Goal: Information Seeking & Learning: Learn about a topic

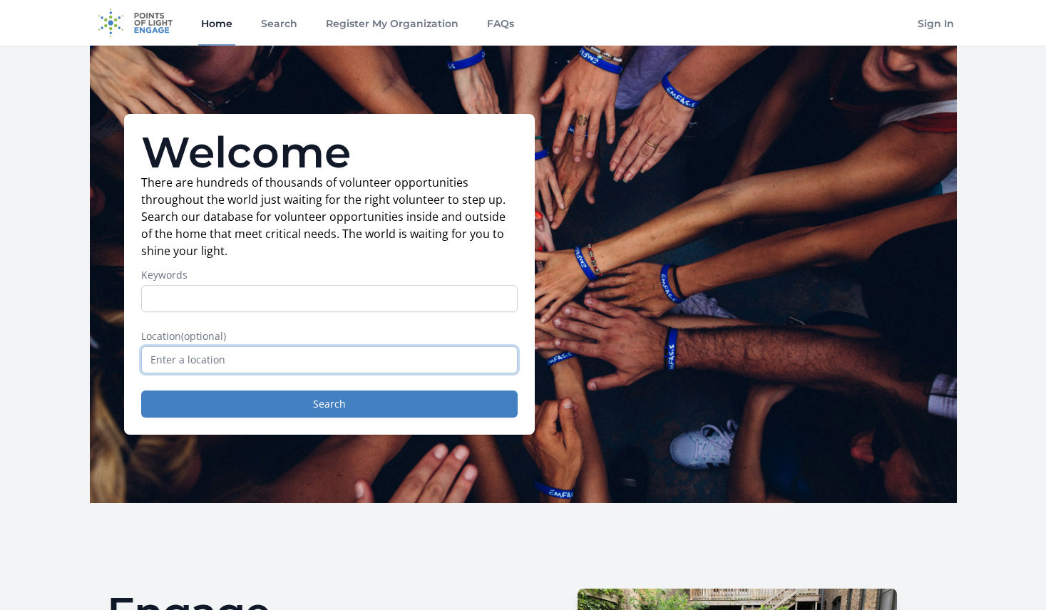
click at [239, 361] on input "text" at bounding box center [329, 359] width 376 height 27
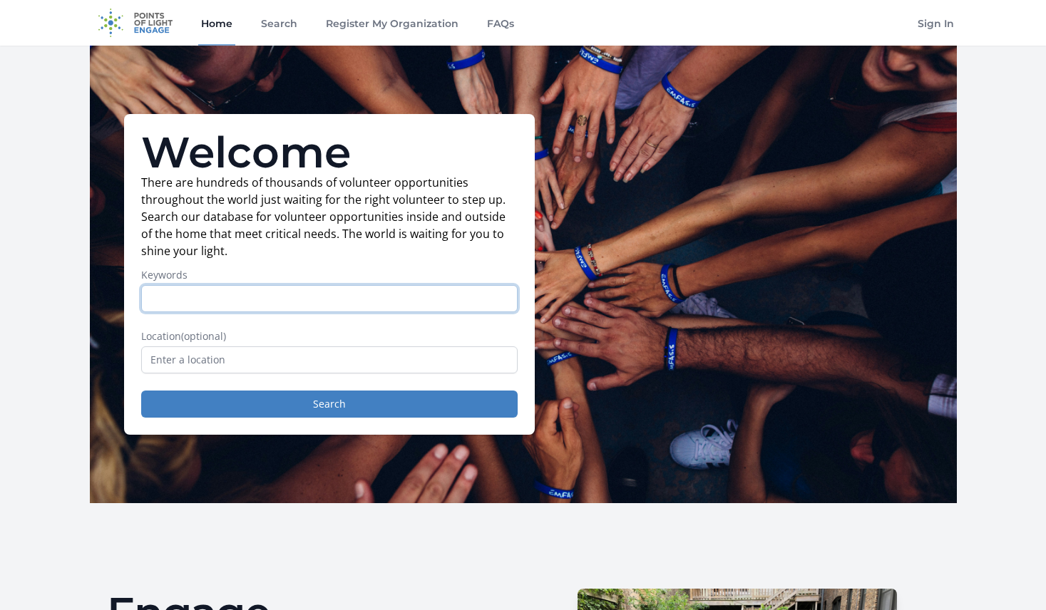
click at [299, 301] on input "Keywords" at bounding box center [329, 298] width 376 height 27
type input "lgbtq"
click at [141, 391] on button "Search" at bounding box center [329, 404] width 376 height 27
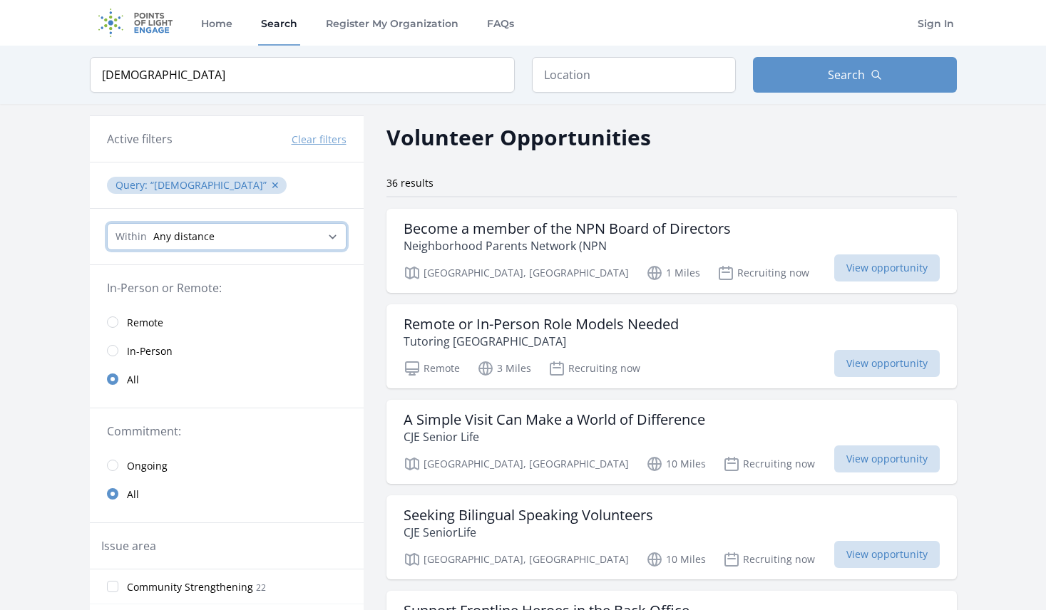
click at [325, 236] on select "Any distance , 5 Miles , 20 Miles , 50 Miles , 100 Miles" at bounding box center [226, 236] width 239 height 27
select select "32186"
click at [107, 223] on select "Any distance , 5 Miles , 20 Miles , 50 Miles , 100 Miles" at bounding box center [226, 236] width 239 height 27
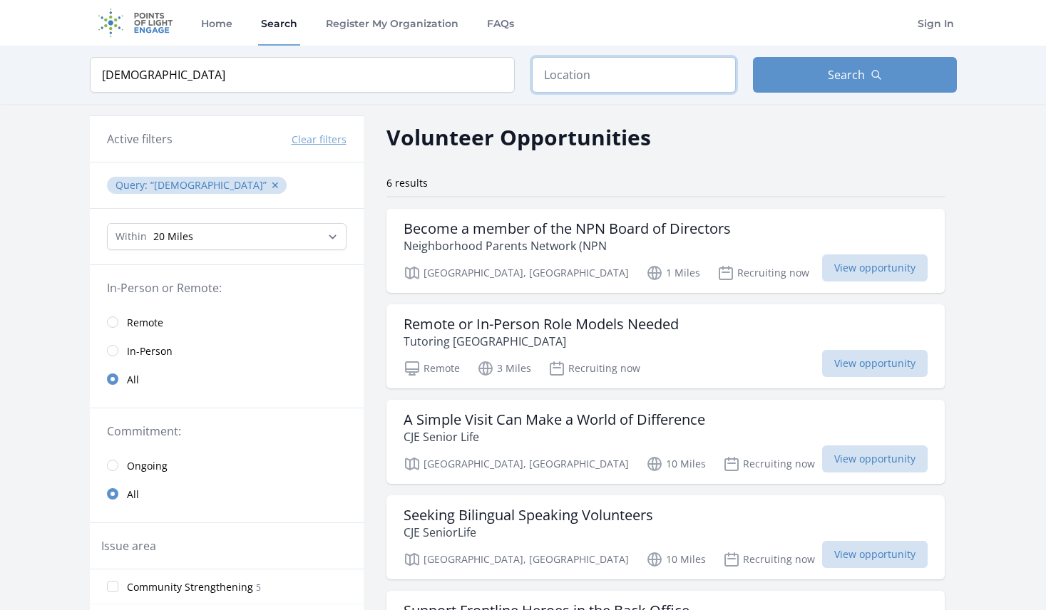
click at [564, 83] on input "text" at bounding box center [634, 75] width 204 height 36
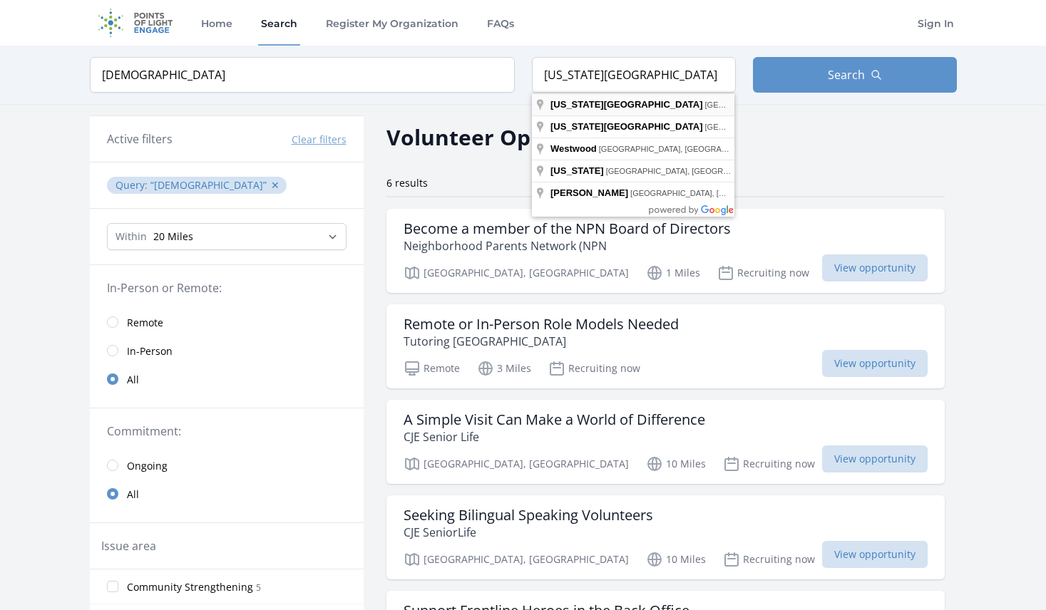
type input "Kansas City, MO, USA"
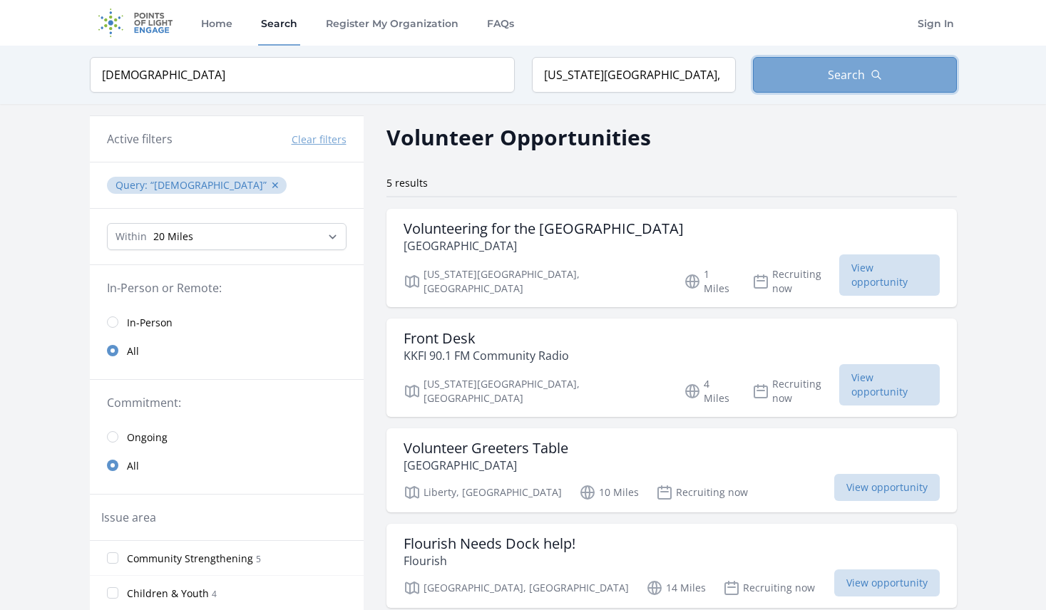
click at [825, 81] on button "Search" at bounding box center [855, 75] width 204 height 36
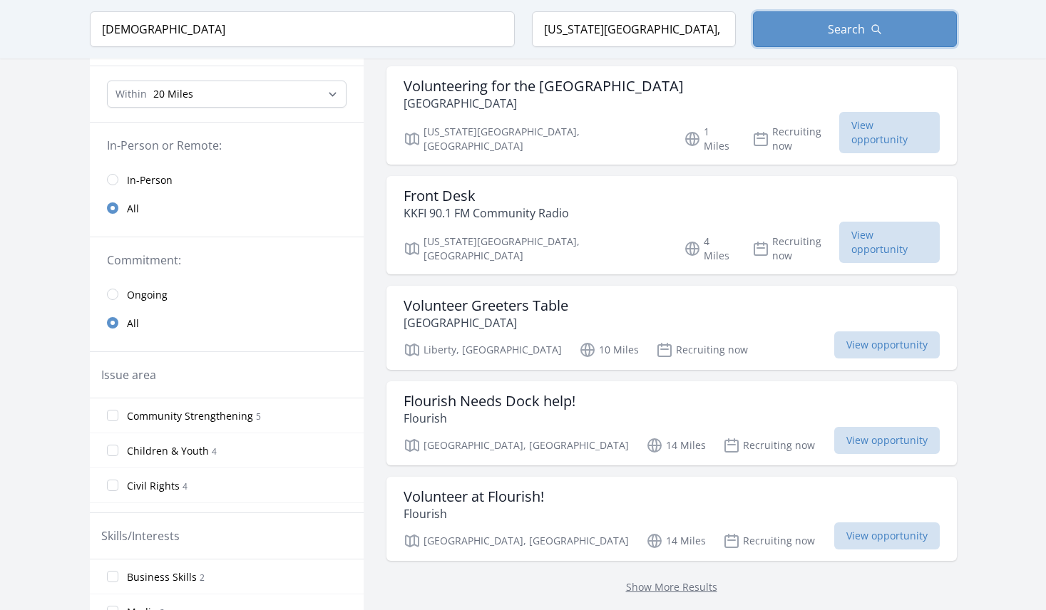
scroll to position [214, 0]
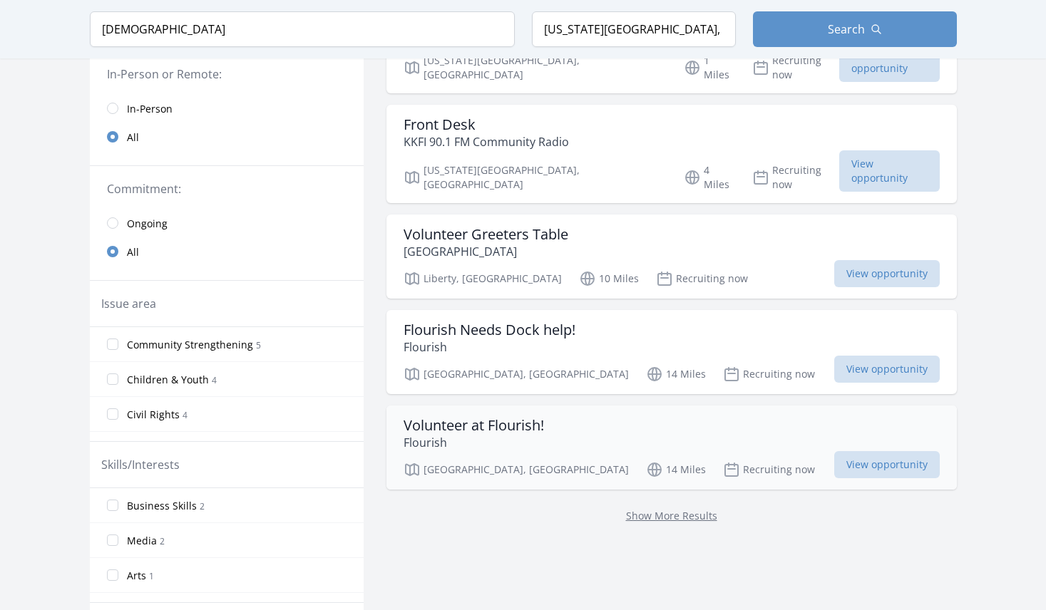
click at [508, 417] on h3 "Volunteer at Flourish!" at bounding box center [473, 425] width 140 height 17
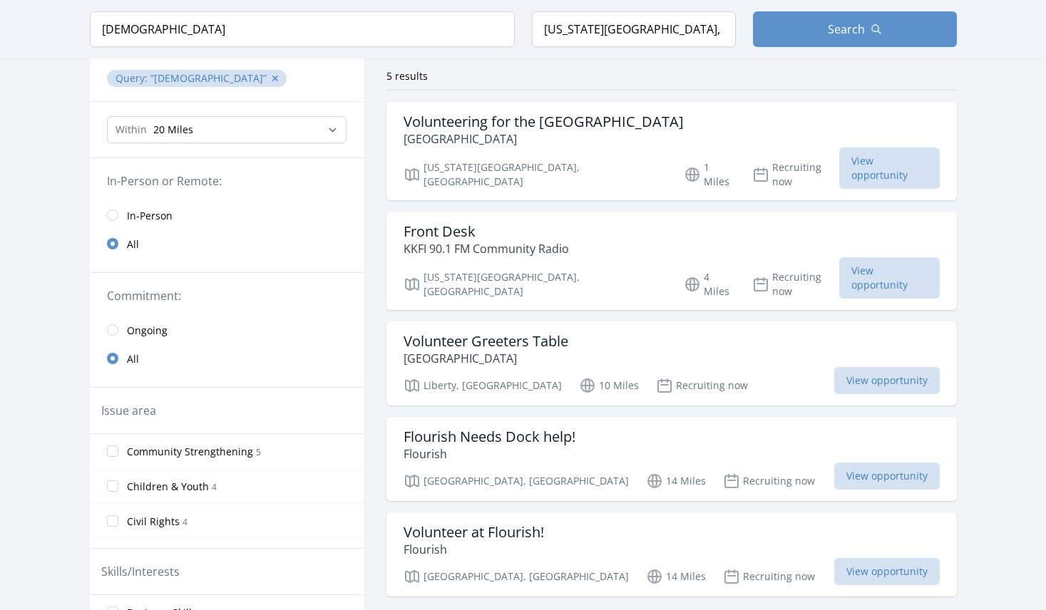
scroll to position [0, 0]
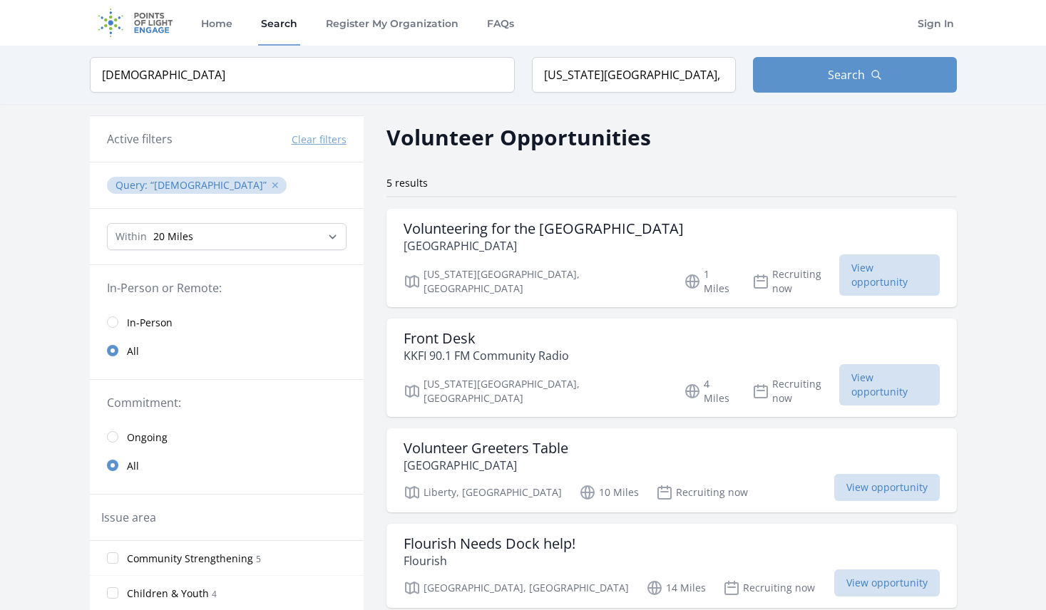
click at [271, 185] on button "✕" at bounding box center [275, 185] width 9 height 14
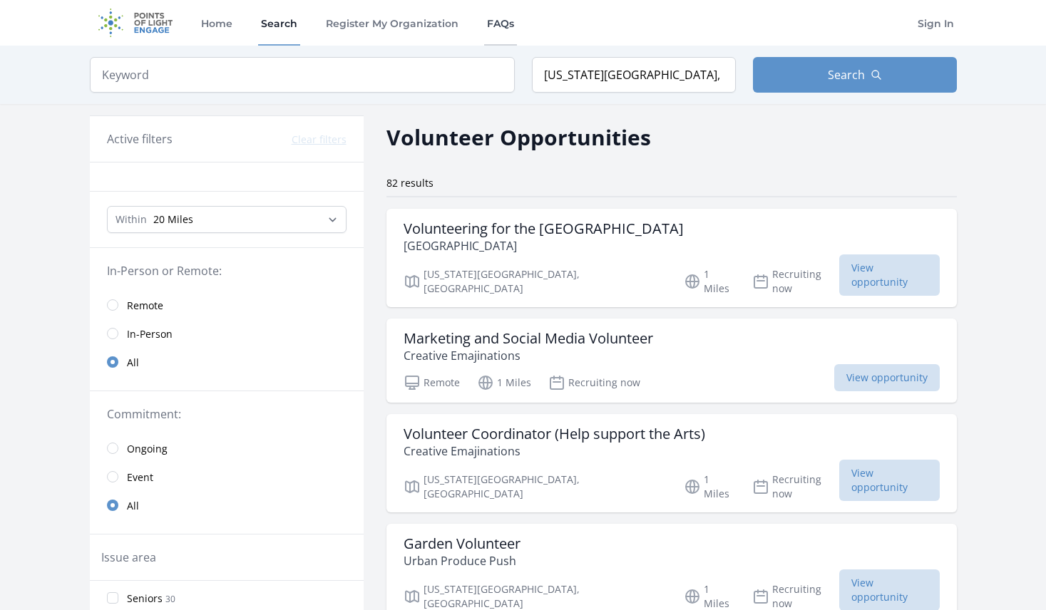
click at [507, 26] on link "FAQs" at bounding box center [500, 23] width 33 height 46
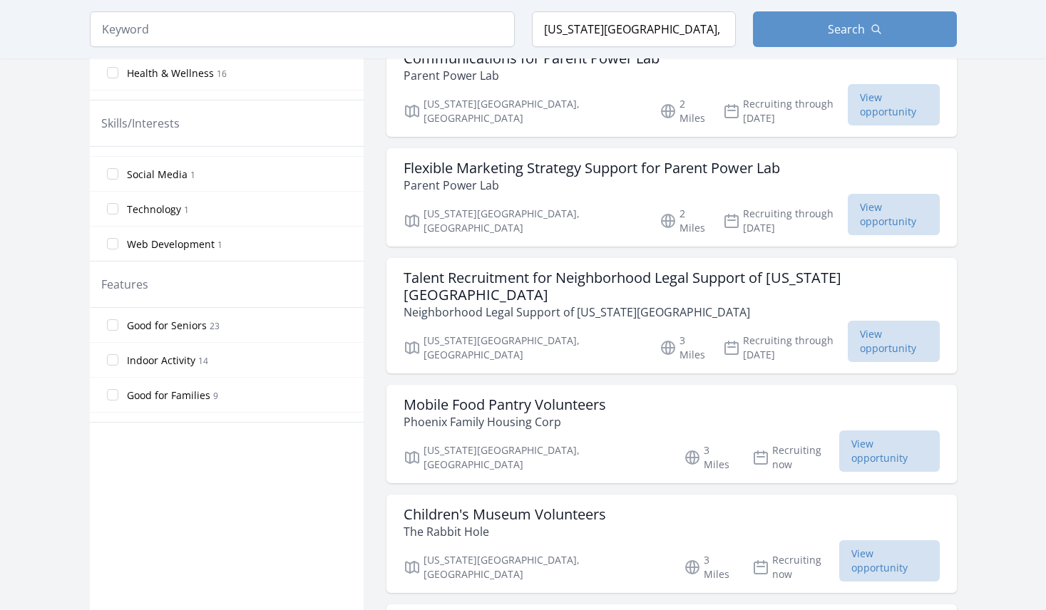
scroll to position [570, 0]
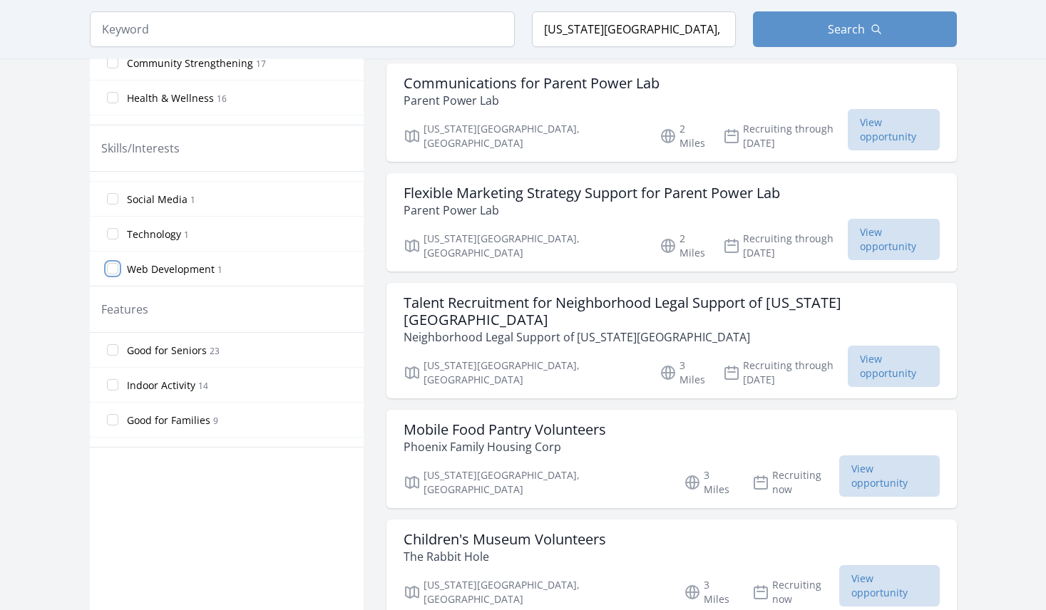
click at [115, 267] on input "Web Development 1" at bounding box center [112, 268] width 11 height 11
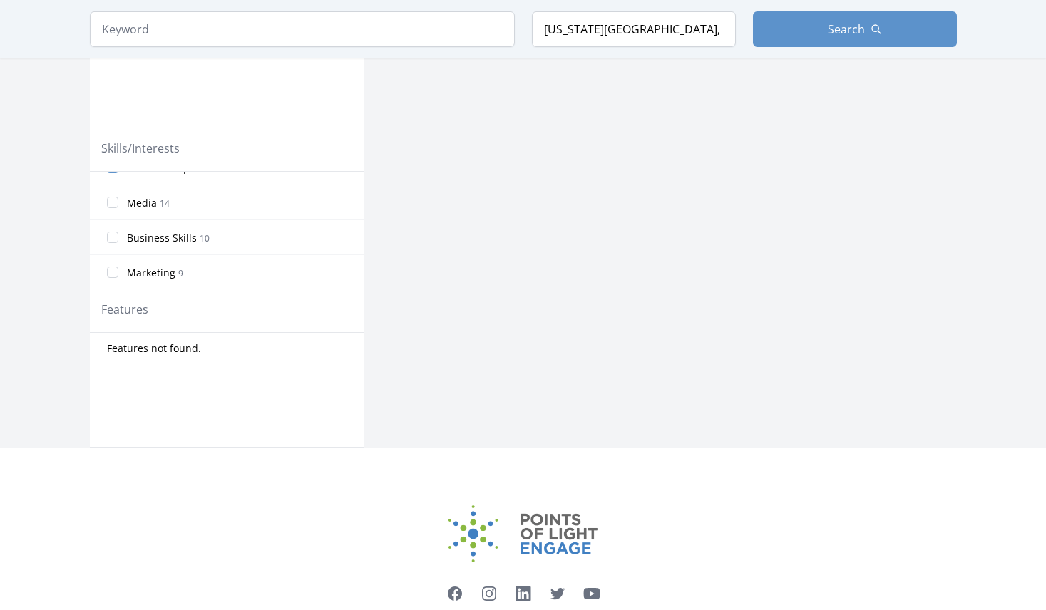
scroll to position [0, 0]
click at [109, 259] on input "Business Skills 10" at bounding box center [112, 258] width 11 height 11
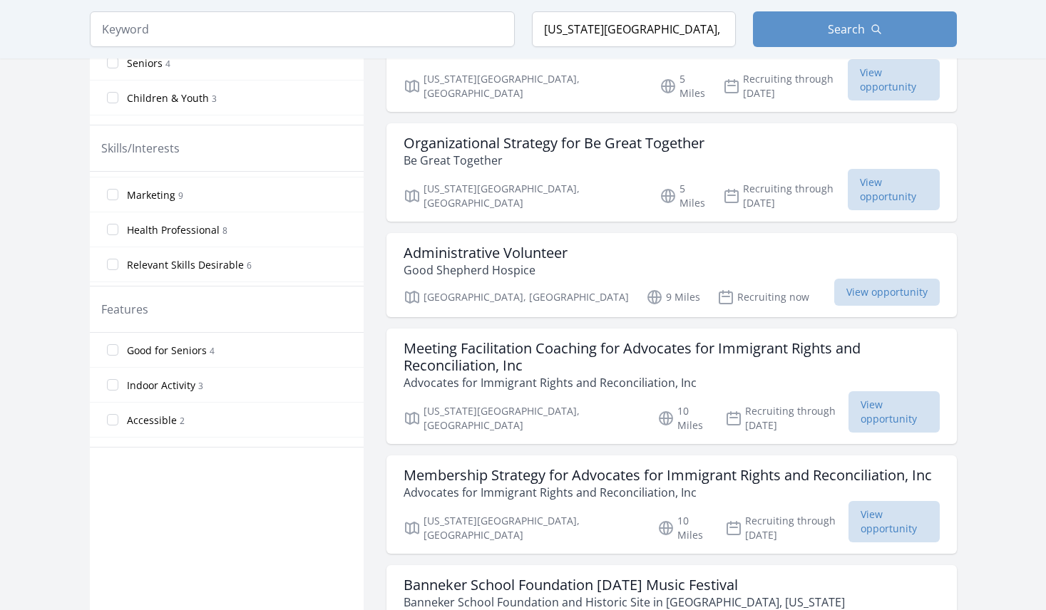
scroll to position [106, 0]
click at [115, 186] on input "Marketing 9" at bounding box center [112, 187] width 11 height 11
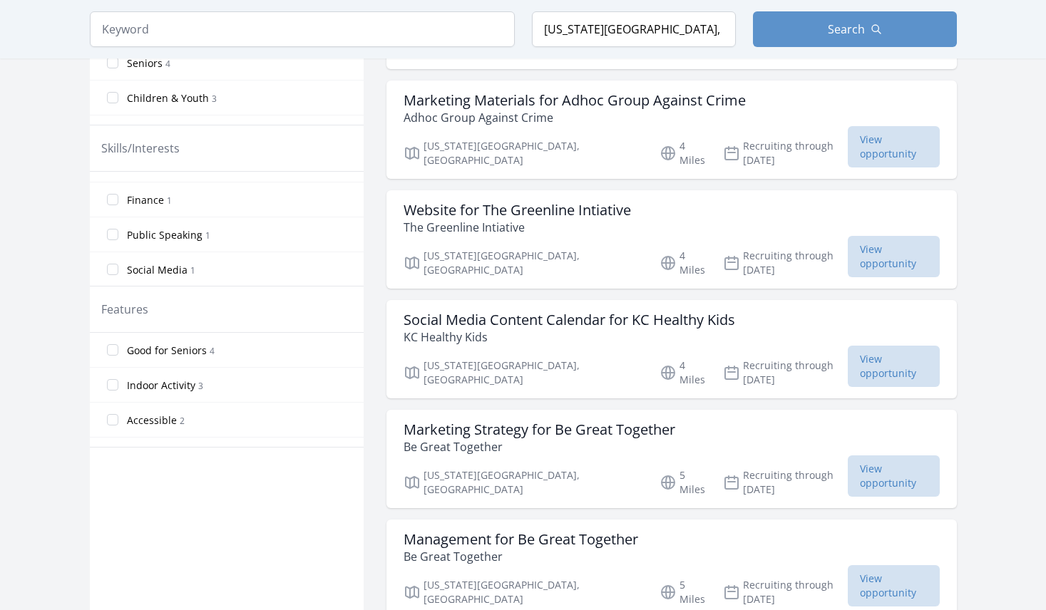
scroll to position [689, 0]
click at [110, 272] on input "Technology 1" at bounding box center [112, 268] width 11 height 11
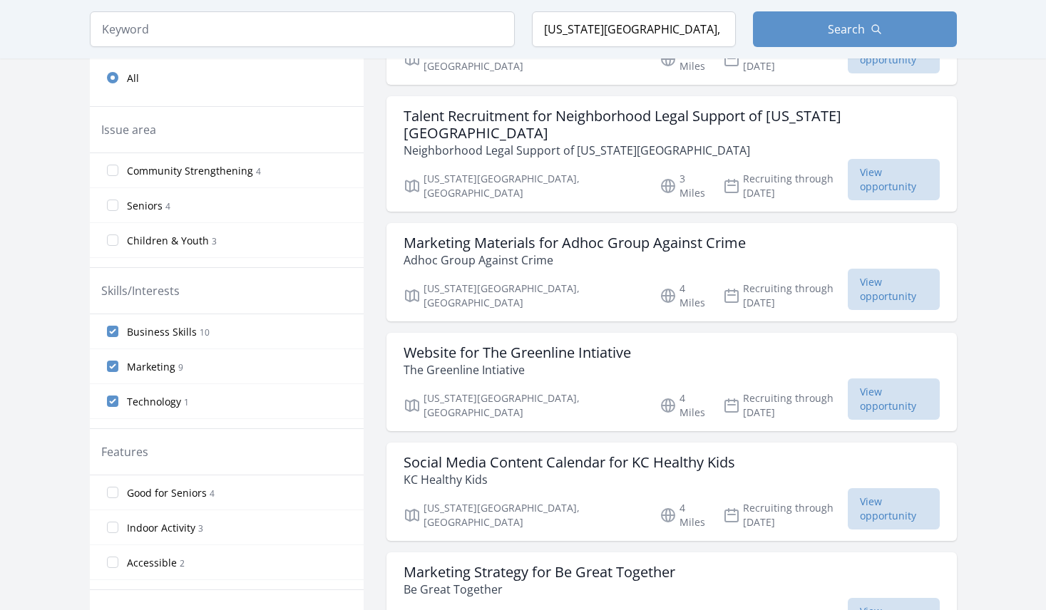
scroll to position [499, 0]
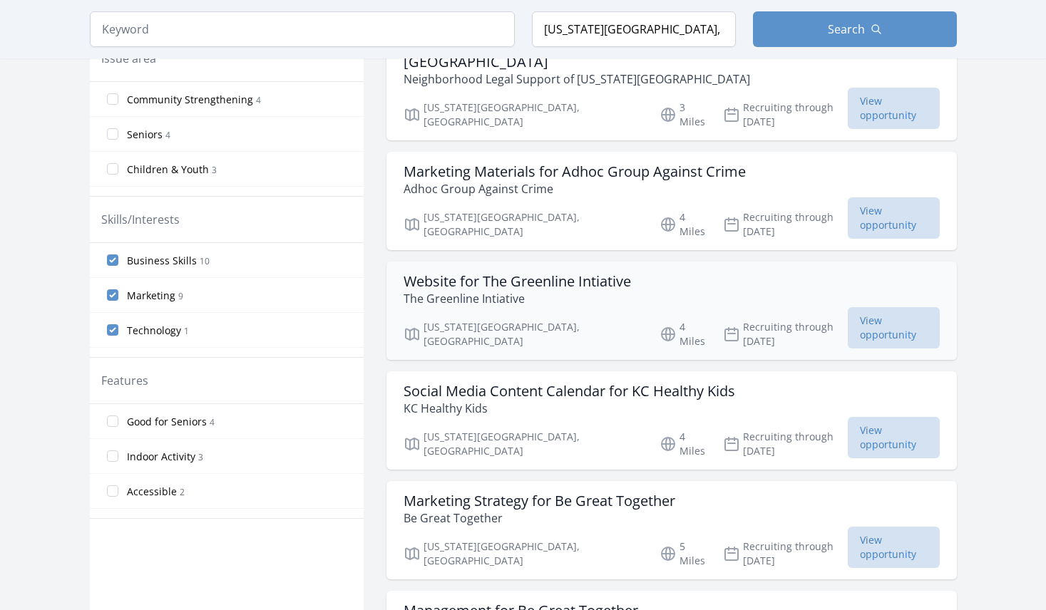
click at [516, 273] on h3 "Website for The Greenline Intiative" at bounding box center [516, 281] width 227 height 17
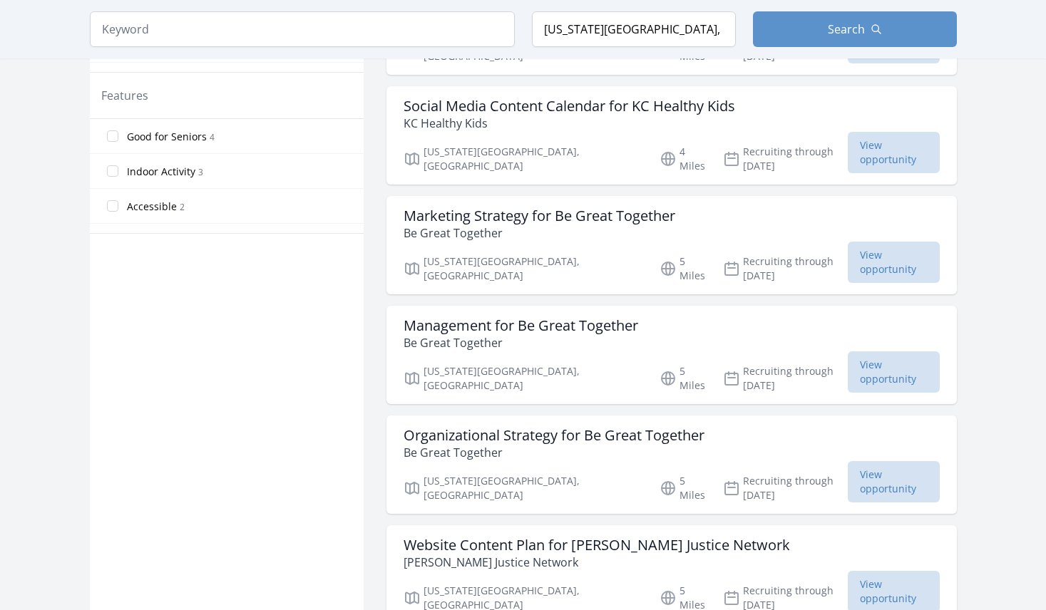
scroll to position [855, 0]
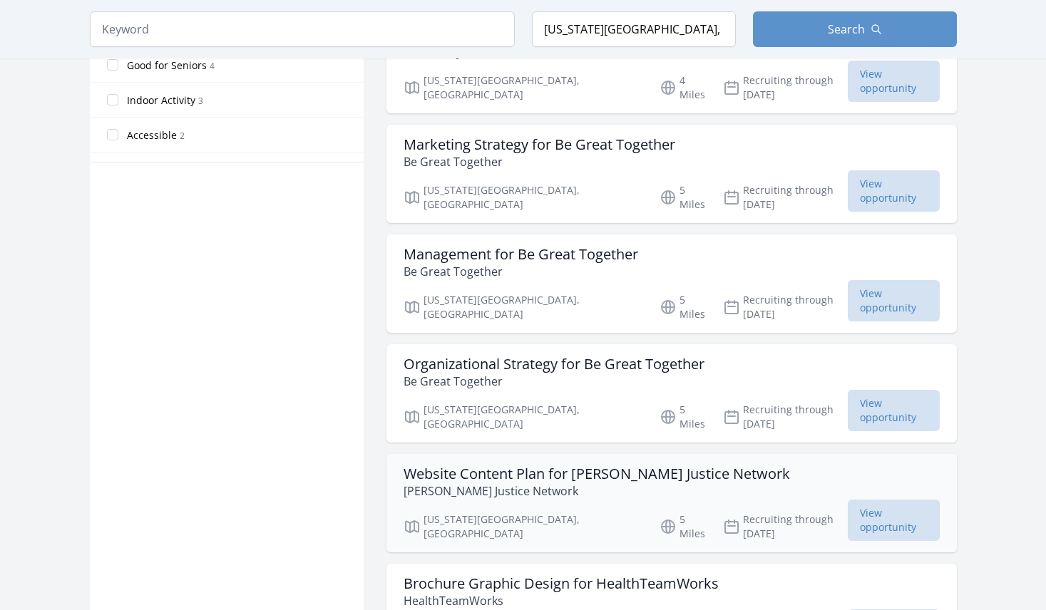
click at [440, 483] on p "Reale Justice Network" at bounding box center [596, 491] width 386 height 17
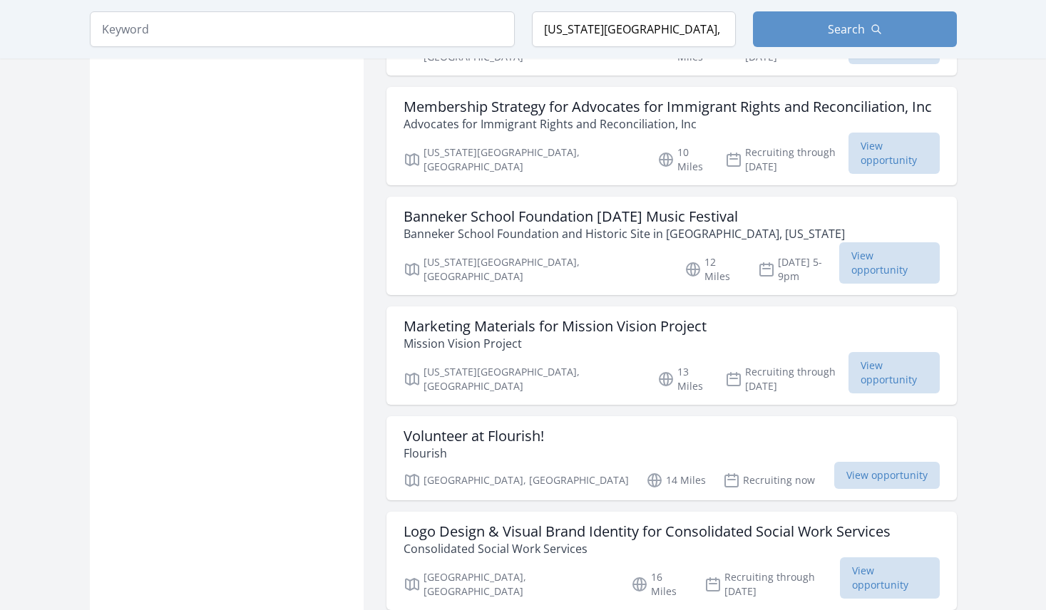
scroll to position [1639, 0]
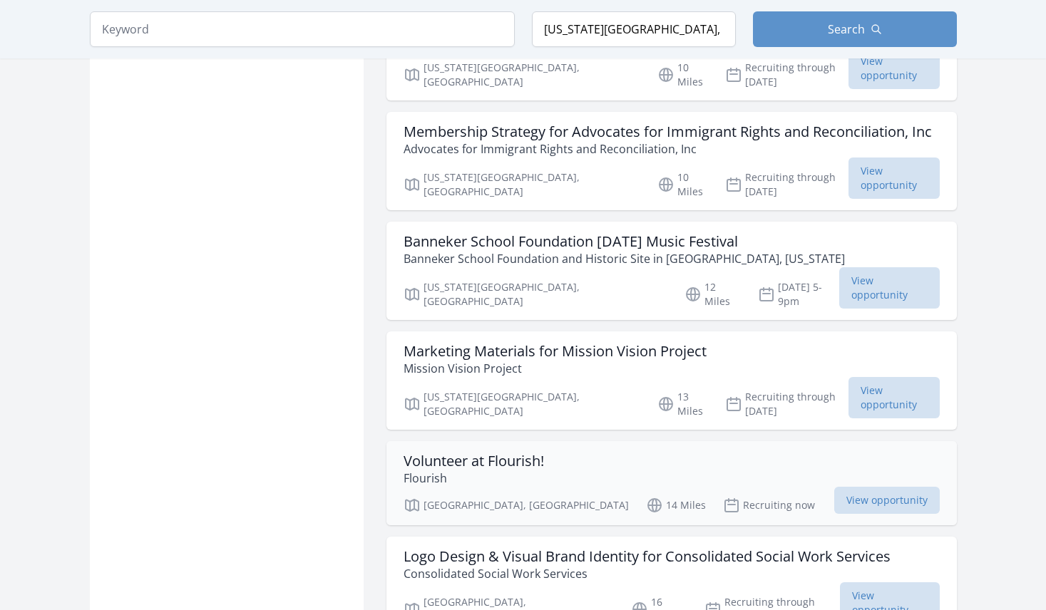
click at [567, 453] on div "Volunteer at Flourish! Flourish" at bounding box center [671, 470] width 536 height 34
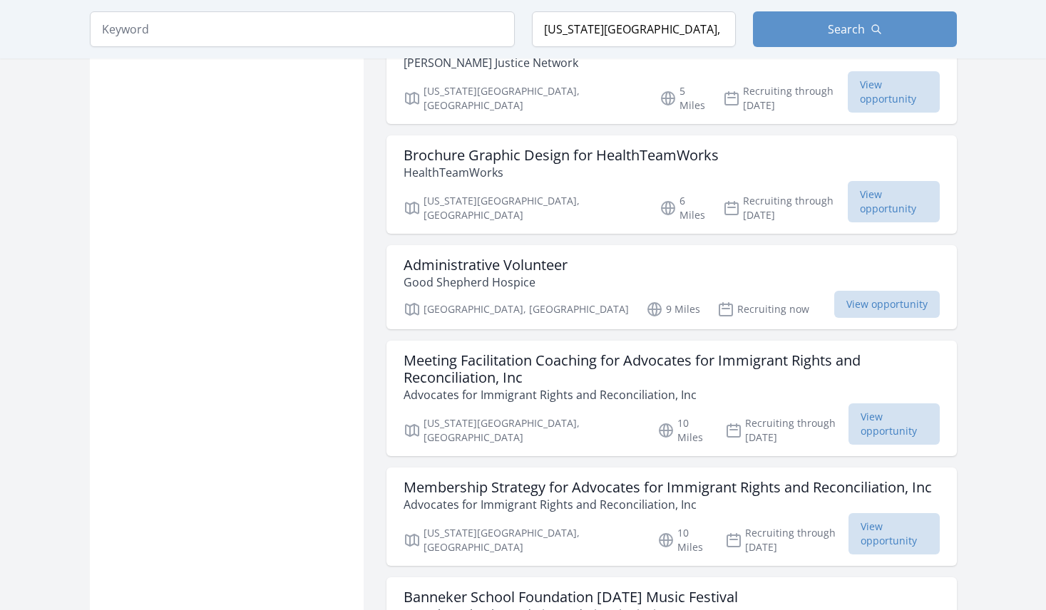
scroll to position [1283, 0]
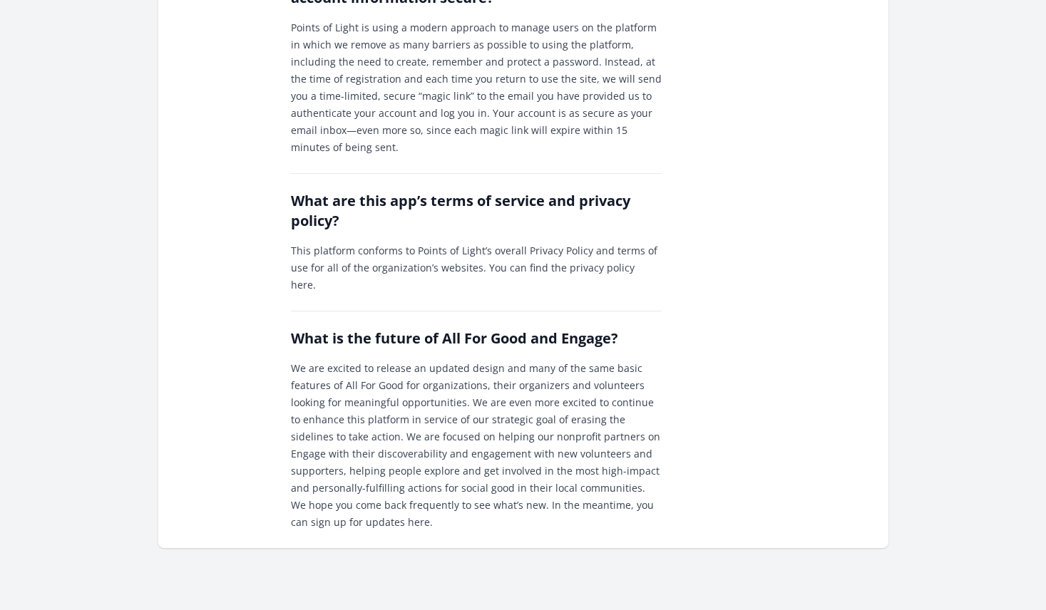
scroll to position [1639, 0]
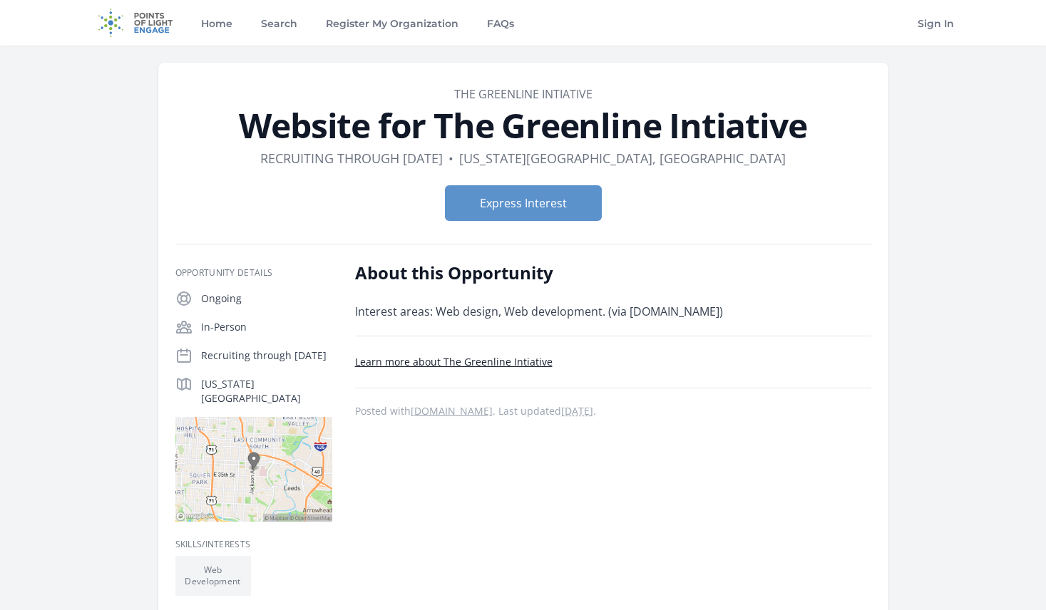
scroll to position [71, 0]
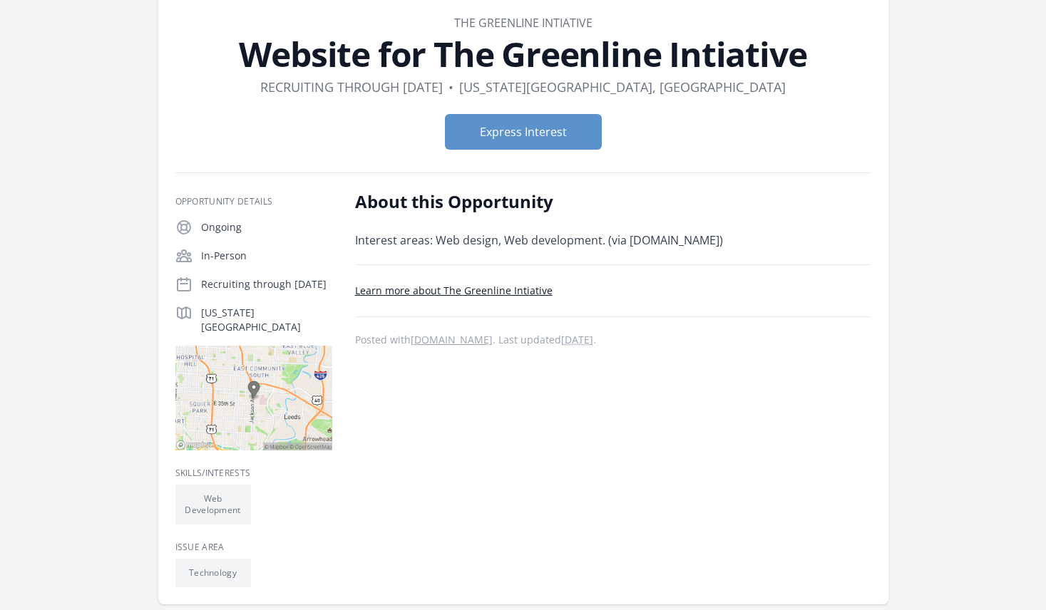
click at [526, 291] on link "Learn more about The Greenline Intiative" at bounding box center [453, 291] width 197 height 14
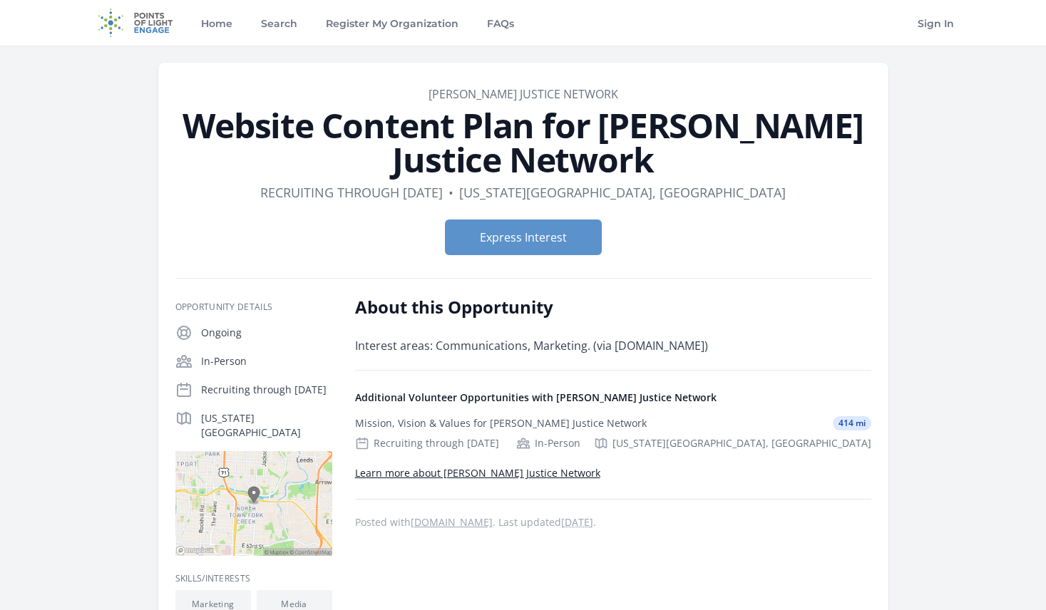
click at [477, 476] on link "Learn more about [PERSON_NAME] Justice Network" at bounding box center [477, 473] width 245 height 14
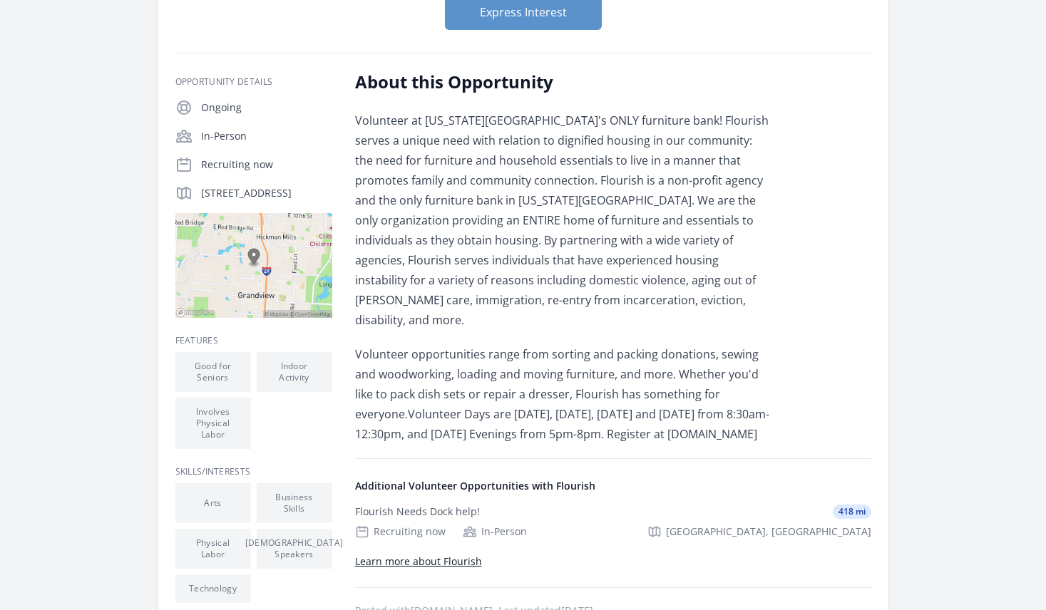
scroll to position [214, 0]
